Goal: Task Accomplishment & Management: Use online tool/utility

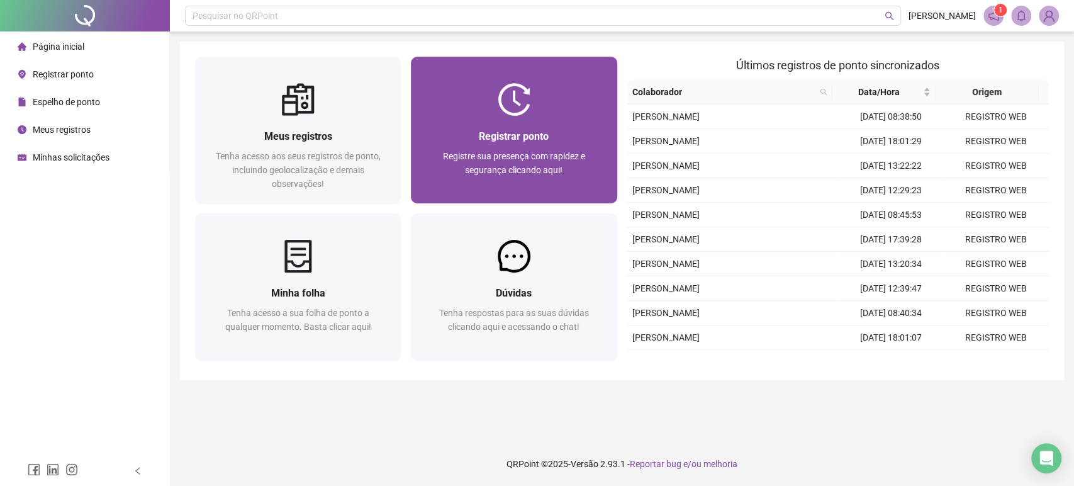
drag, startPoint x: 0, startPoint y: 0, endPoint x: 555, endPoint y: 135, distance: 571.2
click at [555, 135] on div "Registrar ponto" at bounding box center [514, 136] width 176 height 16
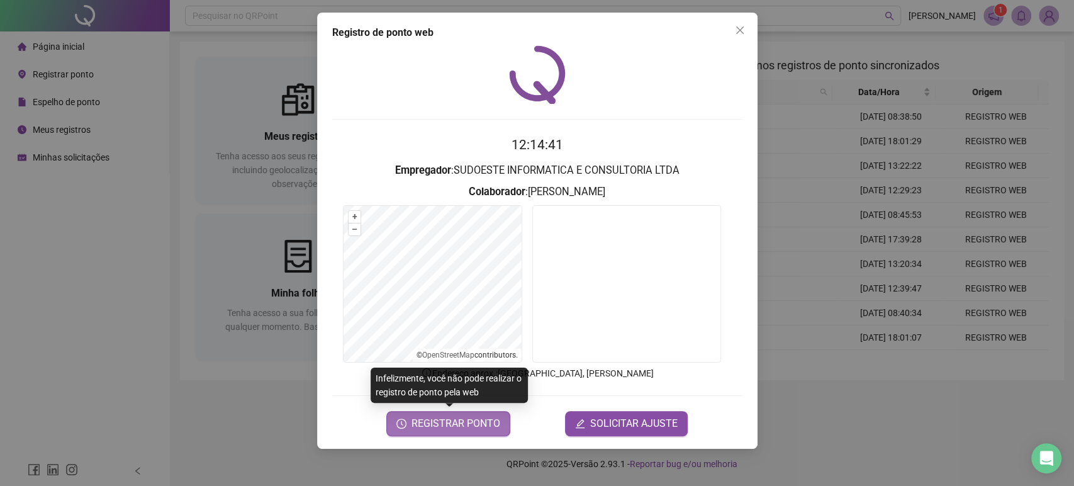
click at [468, 421] on span "REGISTRAR PONTO" at bounding box center [455, 423] width 89 height 15
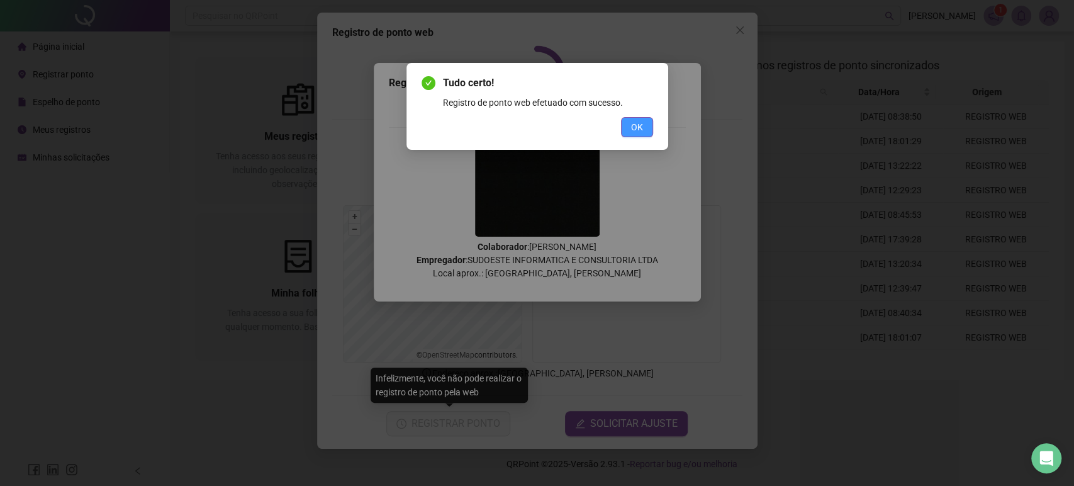
click at [621, 125] on button "OK" at bounding box center [637, 127] width 32 height 20
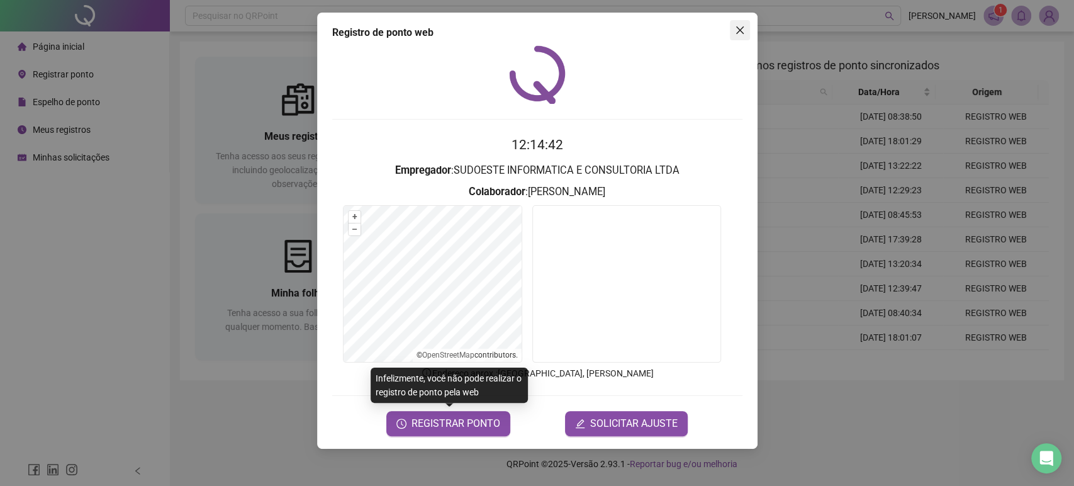
click at [736, 25] on icon "close" at bounding box center [740, 30] width 10 height 10
